Goal: Information Seeking & Learning: Learn about a topic

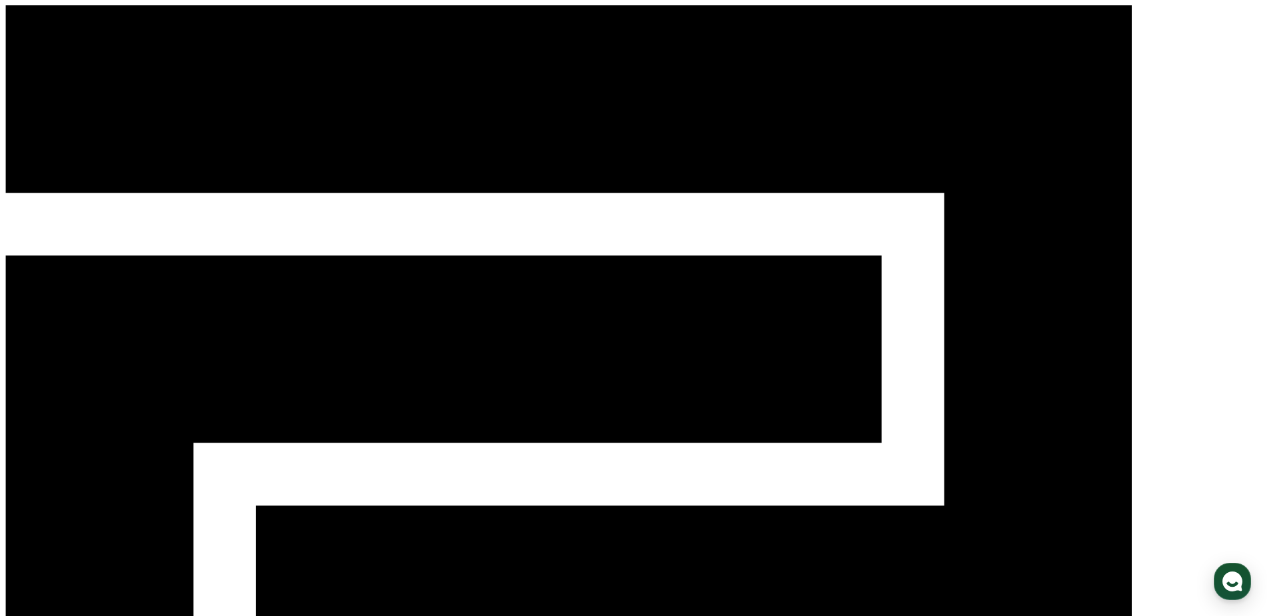
click at [622, 29] on div "크리워드 6" at bounding box center [633, 510] width 1256 height 1011
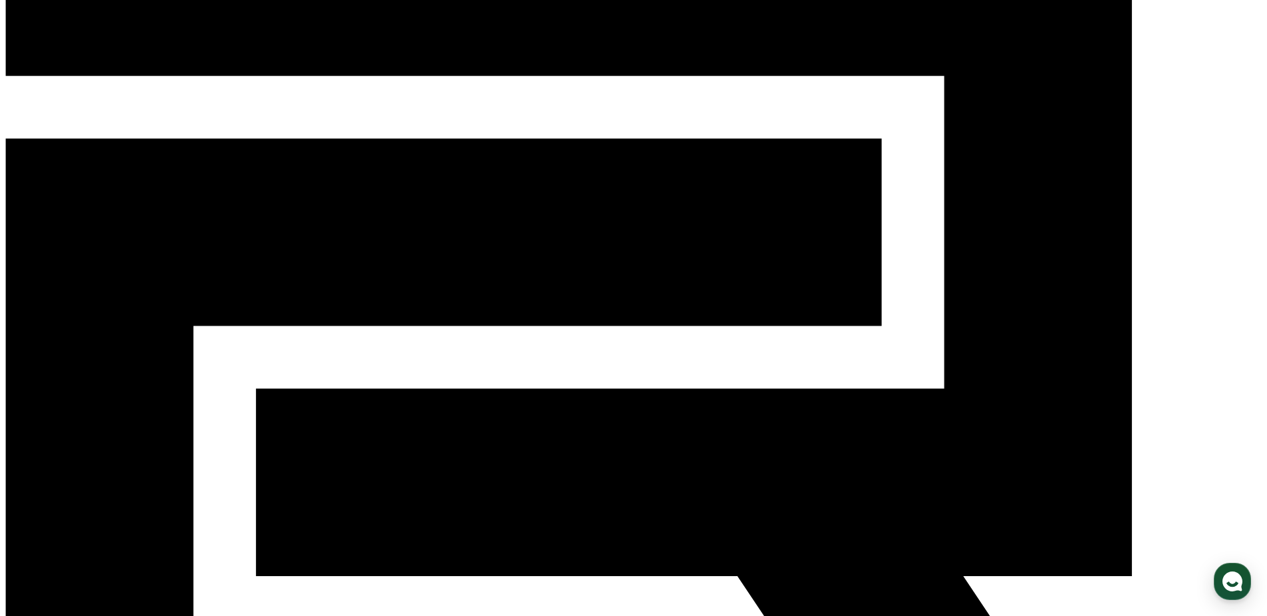
scroll to position [133, 0]
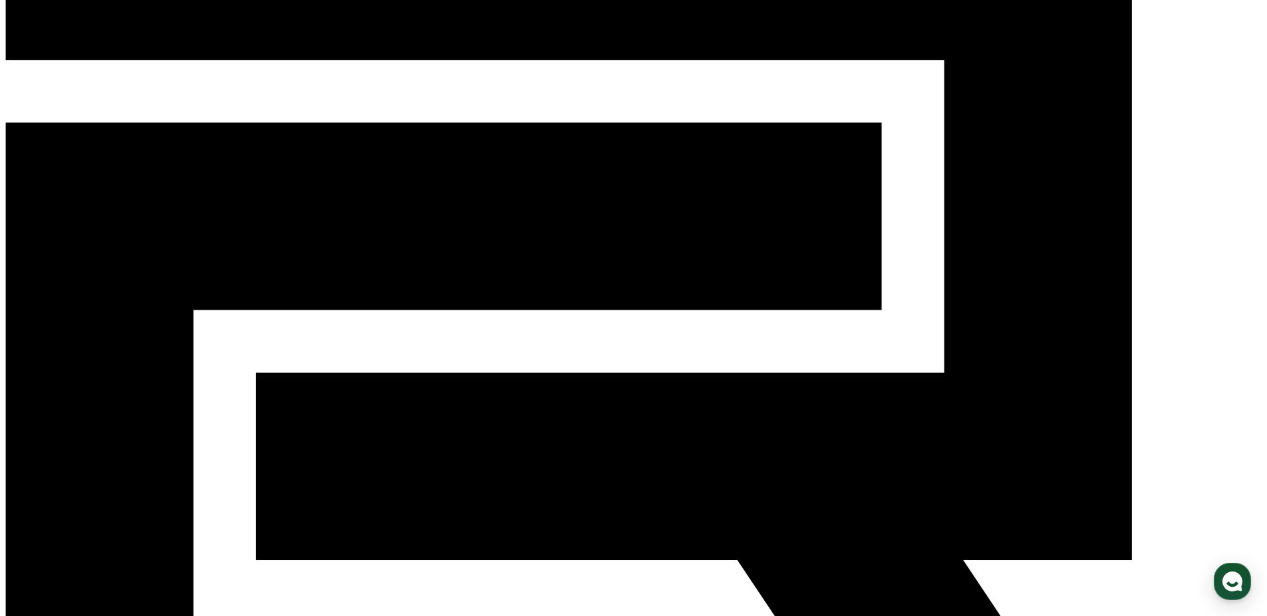
drag, startPoint x: 603, startPoint y: 188, endPoint x: 818, endPoint y: 187, distance: 215.4
drag, startPoint x: 729, startPoint y: 173, endPoint x: 993, endPoint y: 184, distance: 263.5
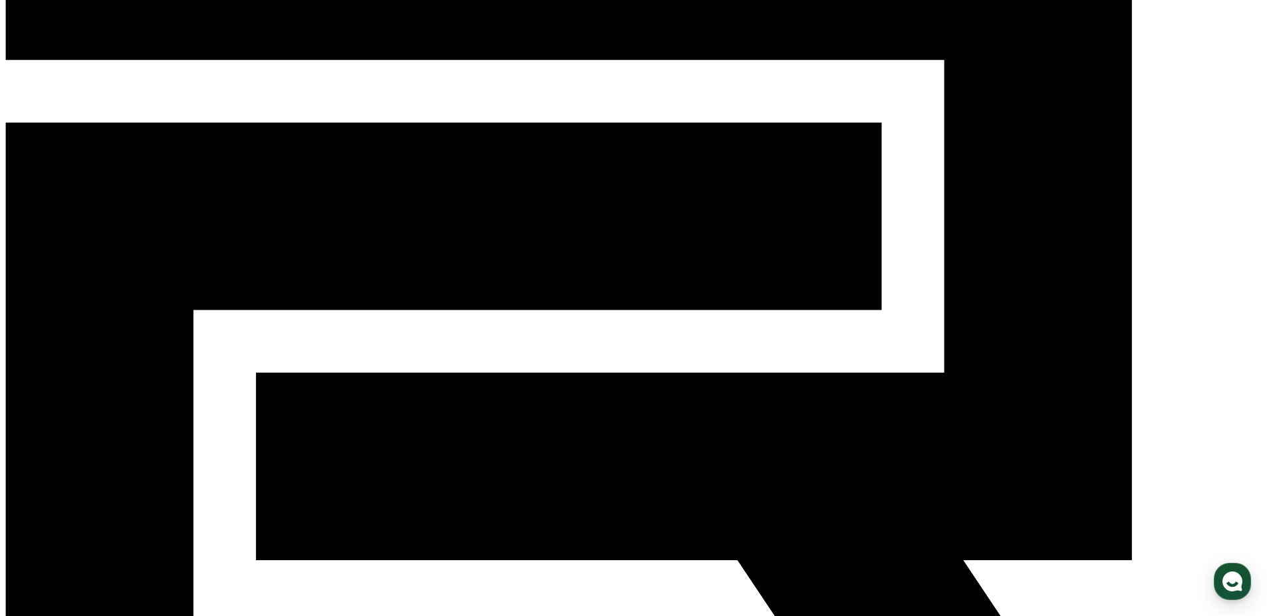
drag, startPoint x: 479, startPoint y: 190, endPoint x: 893, endPoint y: 207, distance: 414.6
drag, startPoint x: 469, startPoint y: 206, endPoint x: 771, endPoint y: 229, distance: 303.4
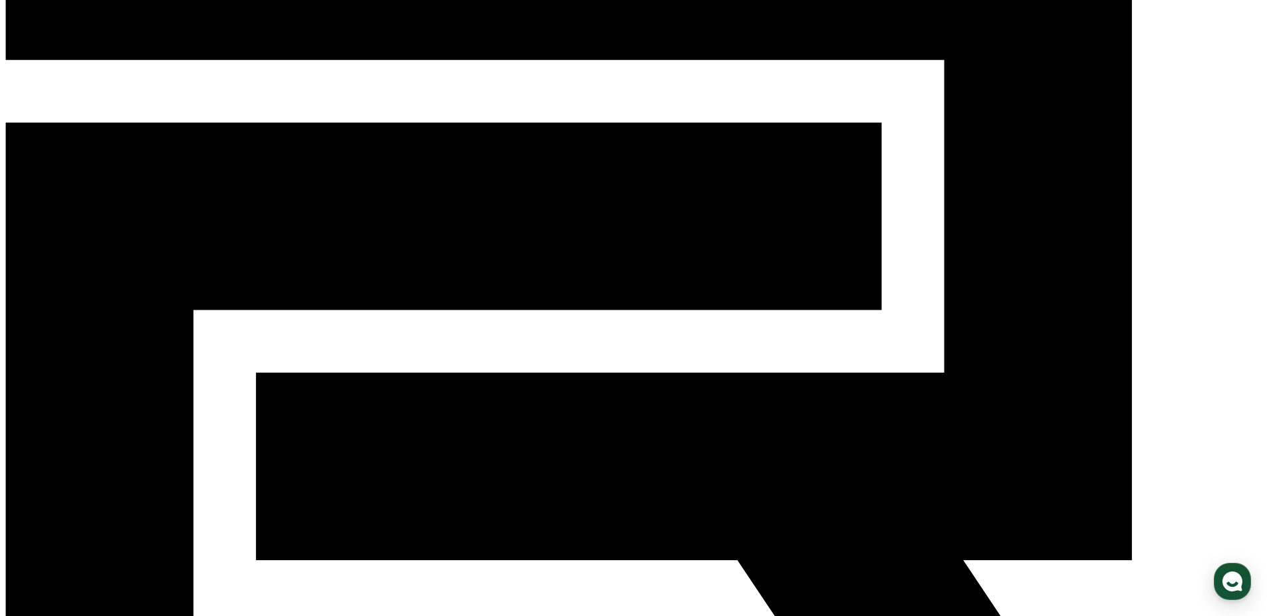
drag, startPoint x: 460, startPoint y: 237, endPoint x: 904, endPoint y: 269, distance: 445.3
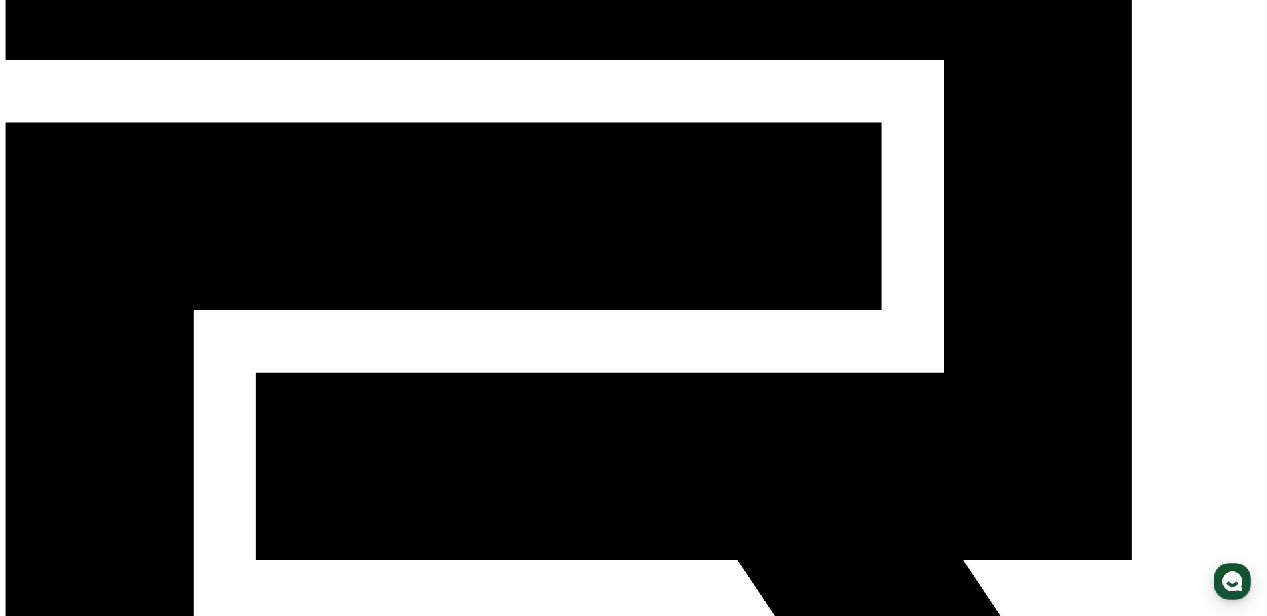
drag, startPoint x: 470, startPoint y: 313, endPoint x: 762, endPoint y: 374, distance: 298.1
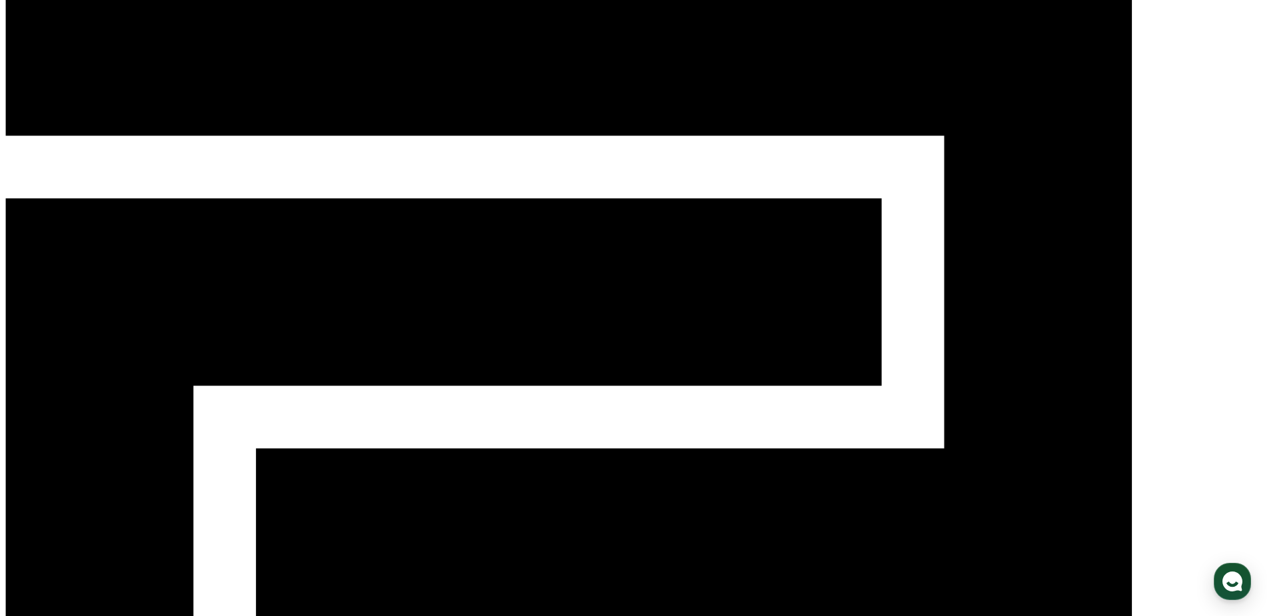
scroll to position [0, 0]
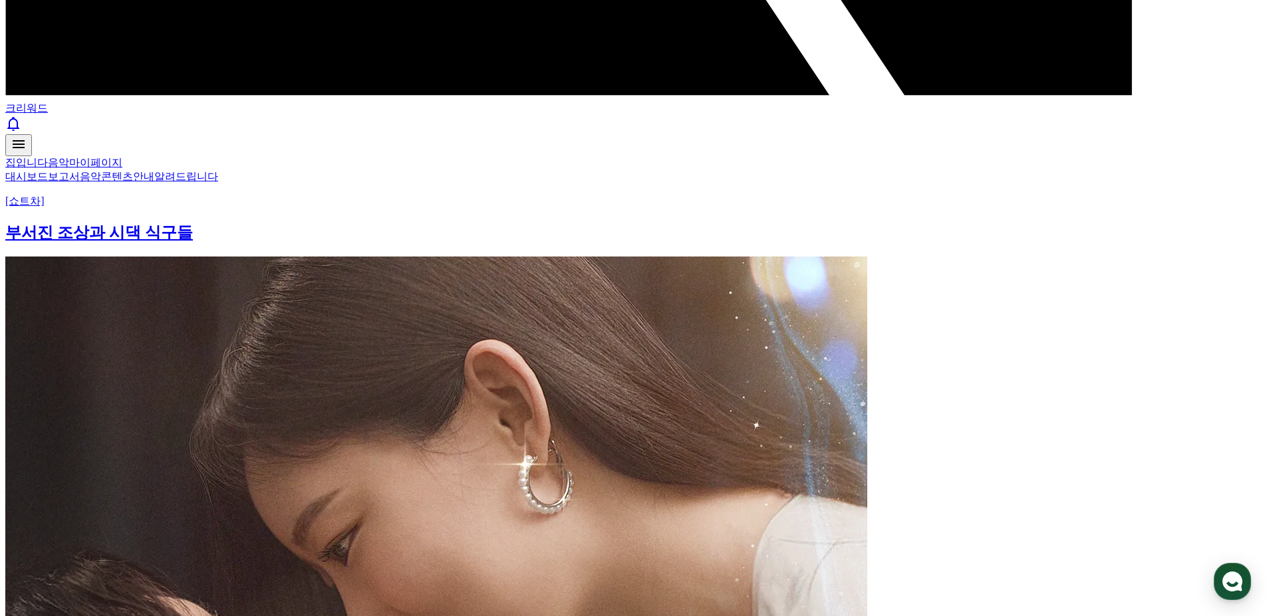
scroll to position [894, 0]
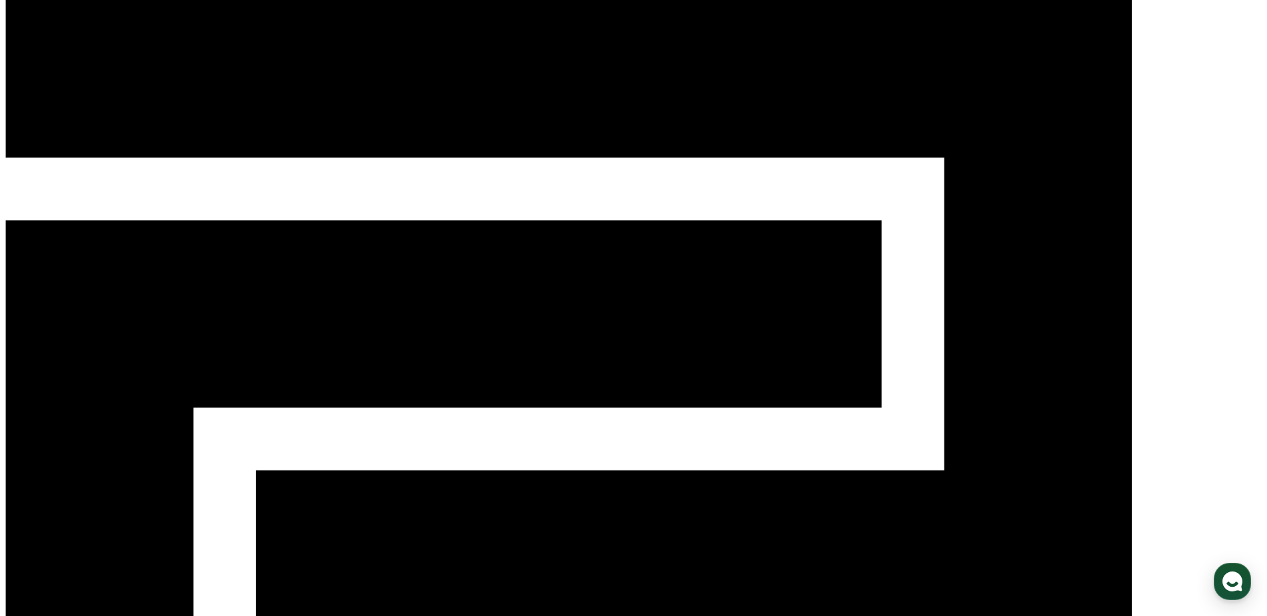
scroll to position [17, 0]
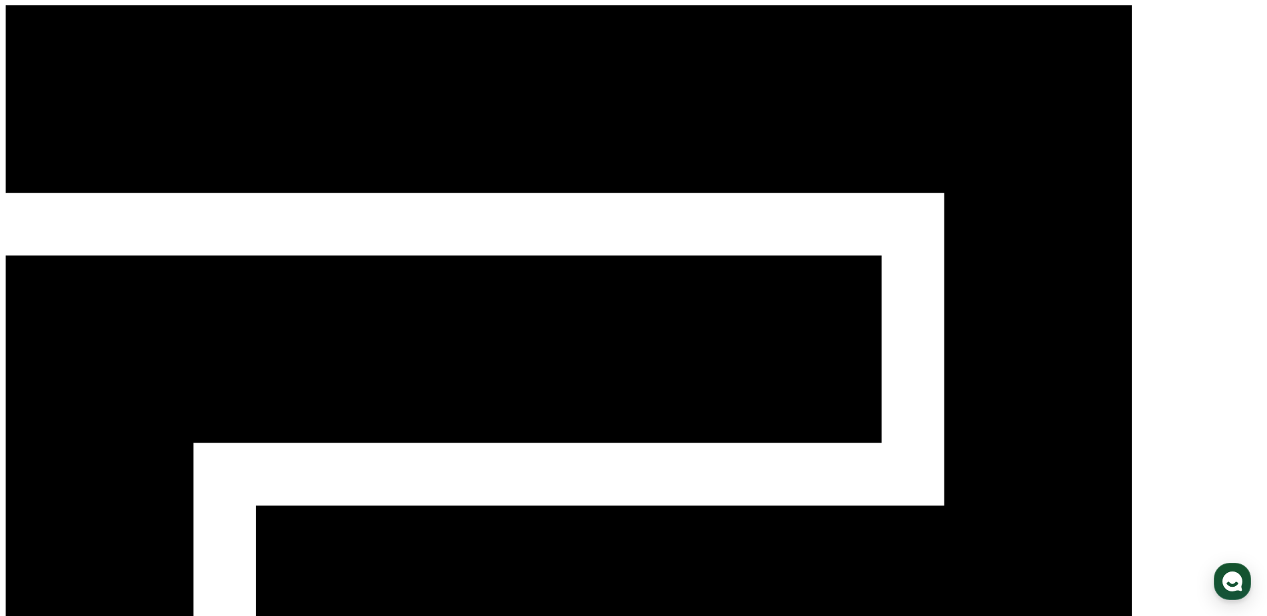
drag, startPoint x: 456, startPoint y: 294, endPoint x: 658, endPoint y: 418, distance: 236.7
